Goal: Obtain resource: Obtain resource

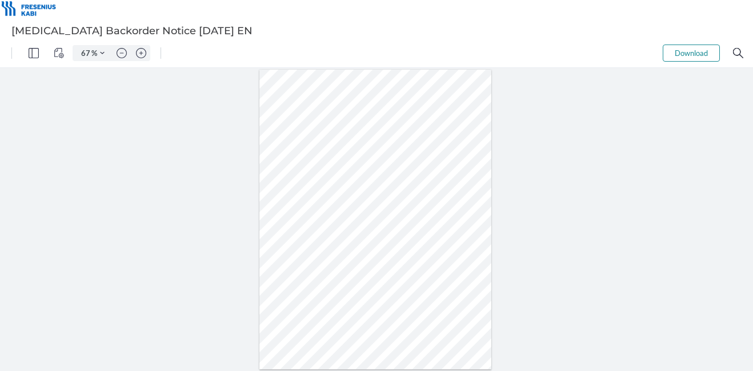
click at [138, 57] on img "Zoom in" at bounding box center [141, 53] width 10 height 10
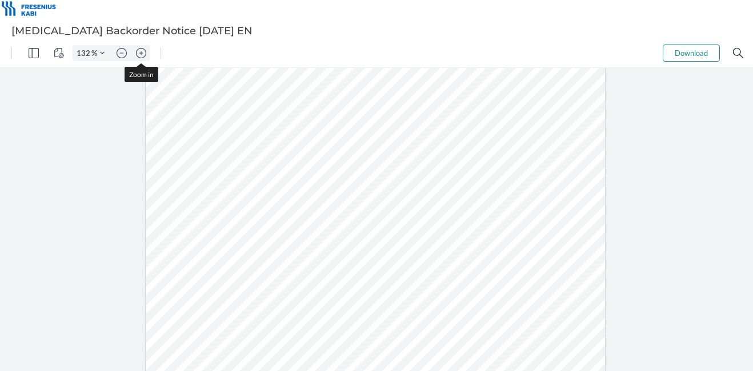
type input "157"
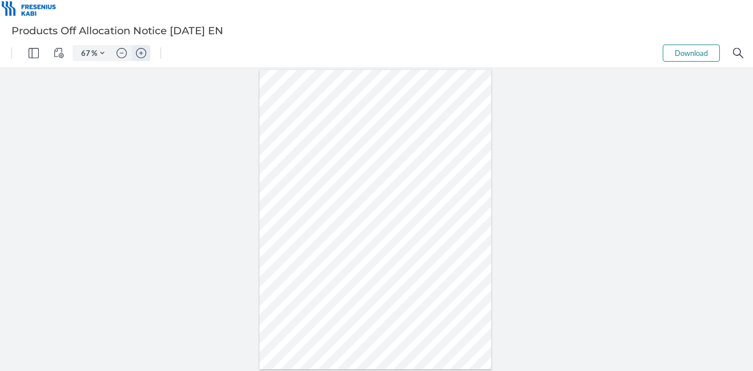
click at [144, 49] on img "Zoom in" at bounding box center [141, 53] width 10 height 10
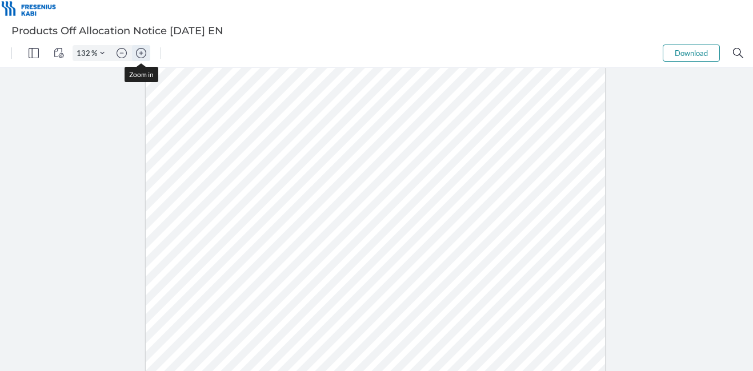
type input "157"
